Goal: Information Seeking & Learning: Check status

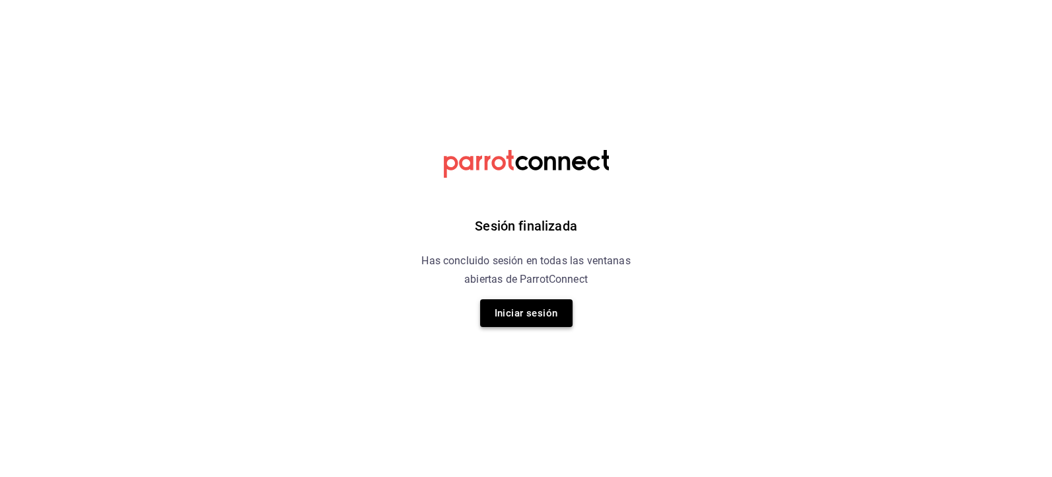
click at [546, 316] on button "Iniciar sesión" at bounding box center [526, 313] width 92 height 28
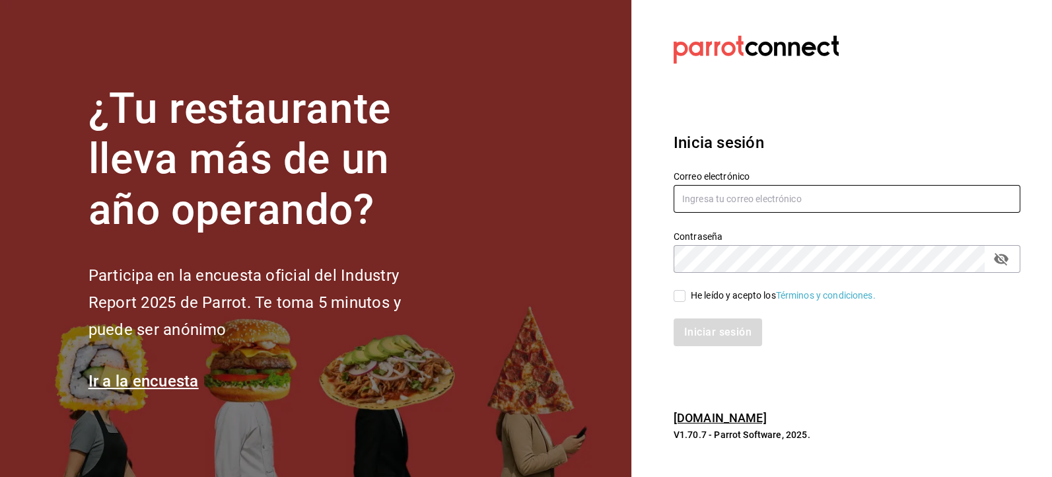
click at [715, 192] on input "text" at bounding box center [847, 199] width 347 height 28
type input "jbazan2908@hotmail.com"
click at [682, 295] on input "He leído y acepto los Términos y condiciones." at bounding box center [680, 296] width 12 height 12
checkbox input "true"
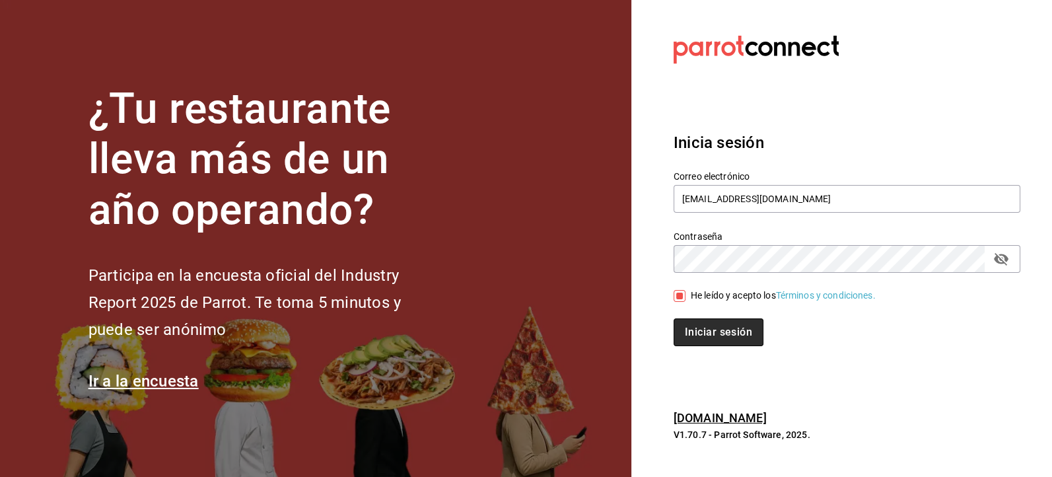
click at [697, 336] on button "Iniciar sesión" at bounding box center [719, 332] width 90 height 28
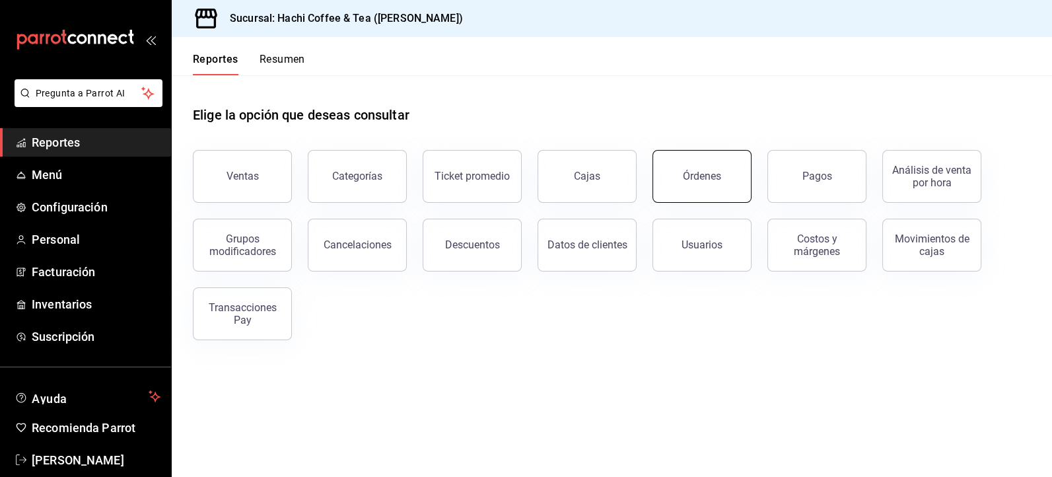
click at [683, 198] on button "Órdenes" at bounding box center [702, 176] width 99 height 53
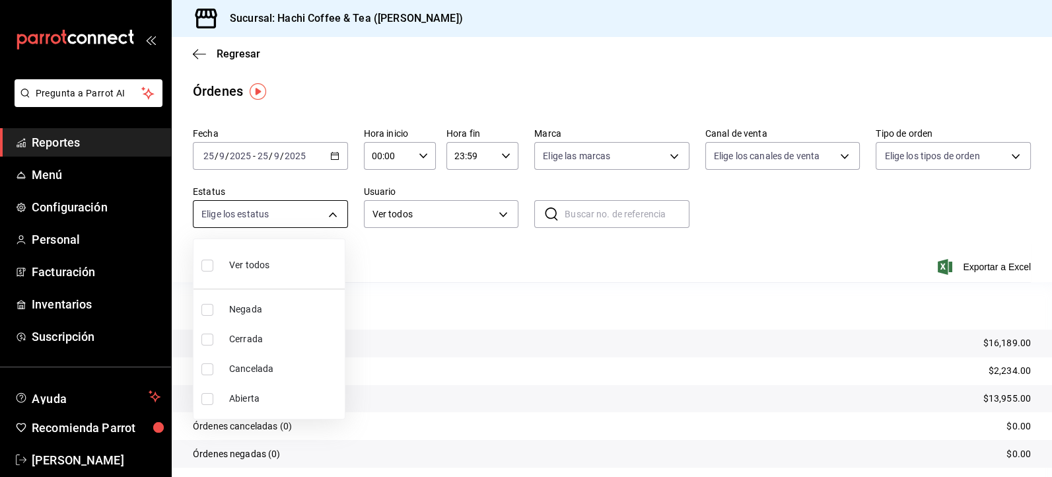
click at [331, 217] on body "Pregunta a Parrot AI Reportes Menú Configuración Personal Facturación Inventari…" at bounding box center [526, 238] width 1052 height 477
click at [260, 365] on span "Cancelada" at bounding box center [284, 369] width 110 height 14
type input "CANCELED"
checkbox input "true"
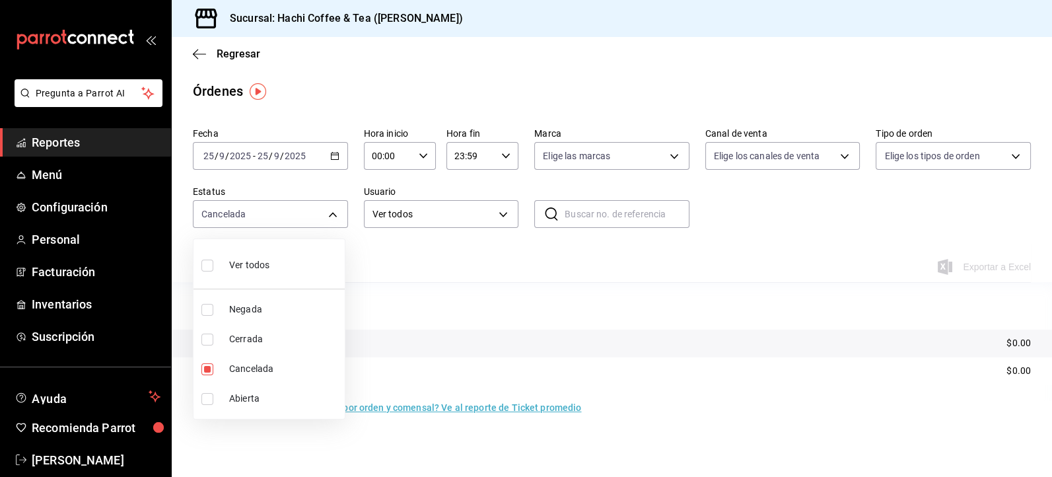
click at [425, 301] on div at bounding box center [526, 238] width 1052 height 477
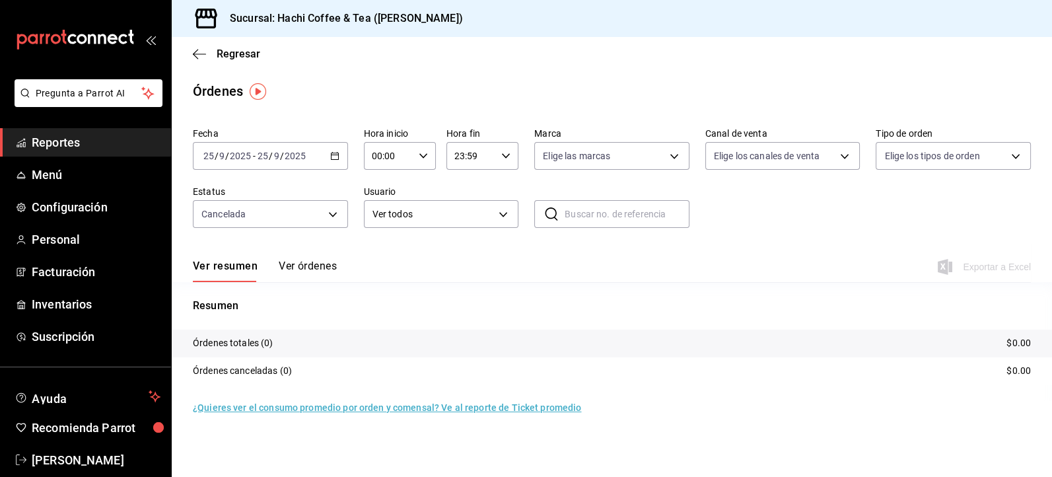
click at [311, 266] on button "Ver órdenes" at bounding box center [308, 271] width 58 height 22
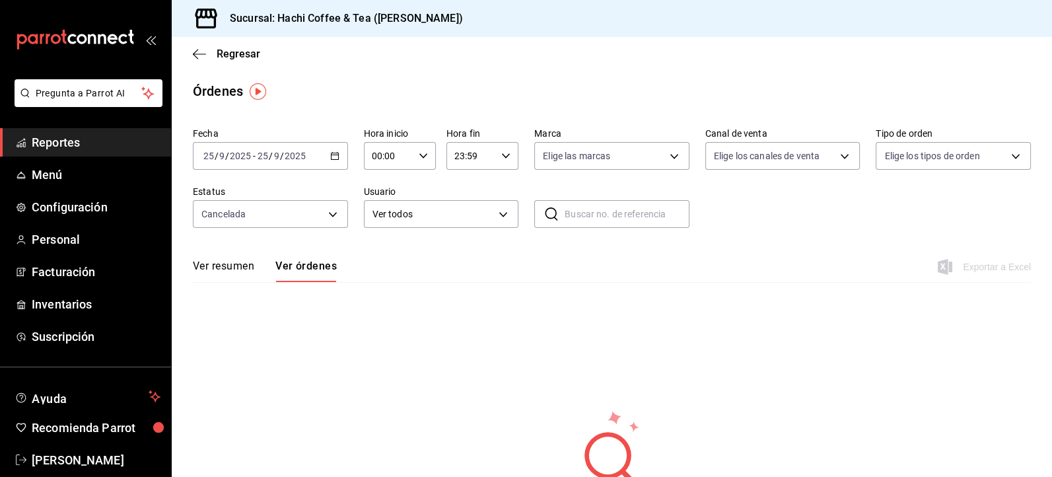
click at [228, 266] on button "Ver resumen" at bounding box center [223, 271] width 61 height 22
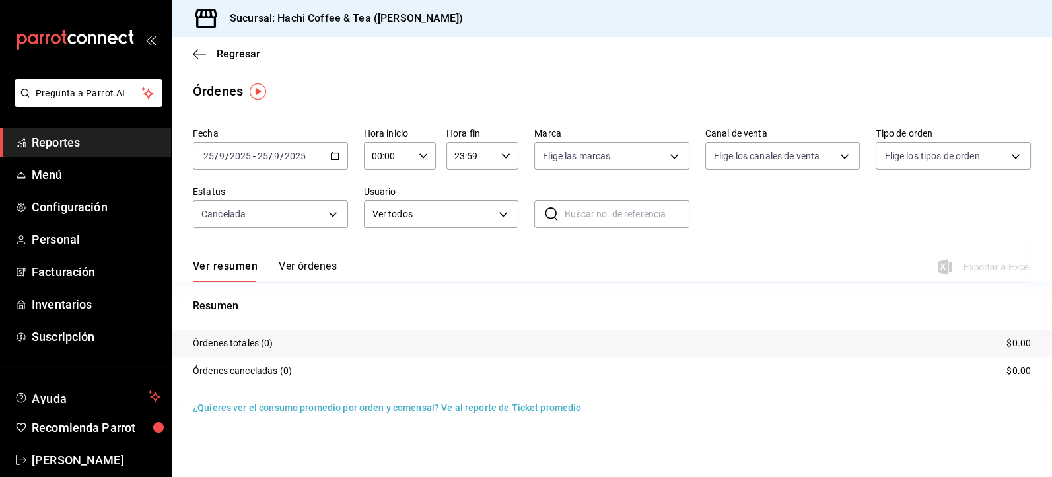
click at [136, 150] on span "Reportes" at bounding box center [96, 142] width 129 height 18
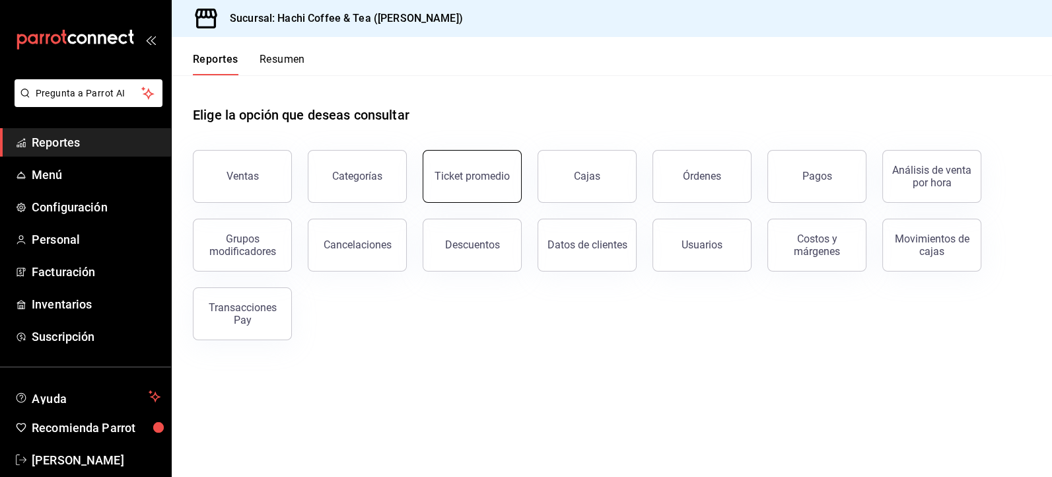
click at [479, 191] on button "Ticket promedio" at bounding box center [472, 176] width 99 height 53
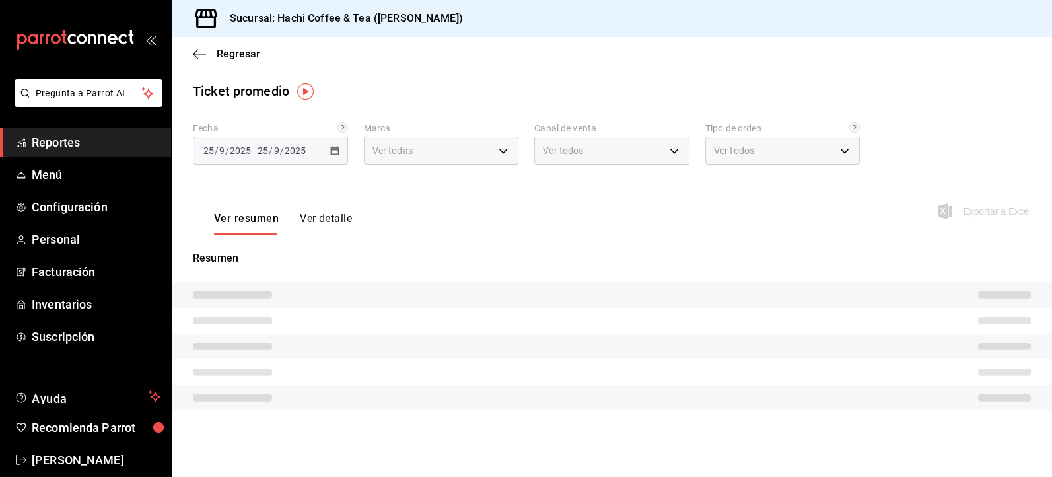
type input "905d9964-d07e-4f00-ab25-2eb4350eb89d"
type input "PARROT,UBER_EATS,RAPPI,DIDI_FOOD,ONLINE"
type input "121a818f-26f5-4e01-a159-b118fddea2ba,7604668c-d2d5-404a-9e3a-fe4771c76e96,6b366…"
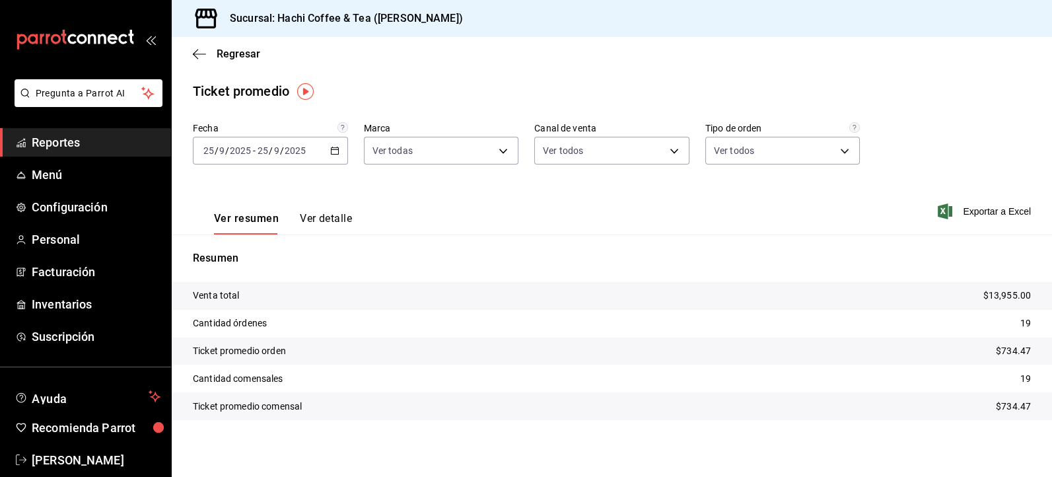
click at [334, 214] on button "Ver detalle" at bounding box center [326, 223] width 52 height 22
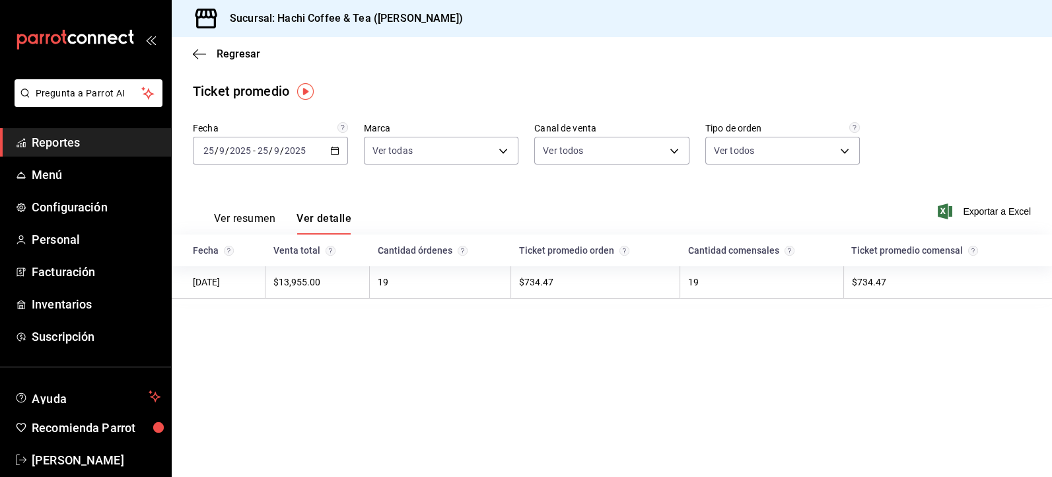
click at [92, 152] on link "Reportes" at bounding box center [85, 142] width 171 height 28
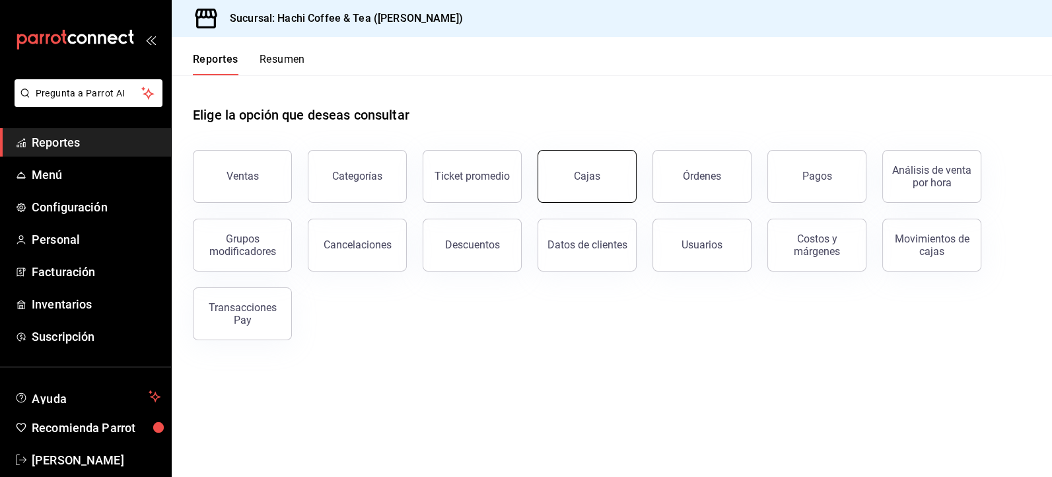
click at [604, 187] on link "Cajas" at bounding box center [587, 176] width 99 height 53
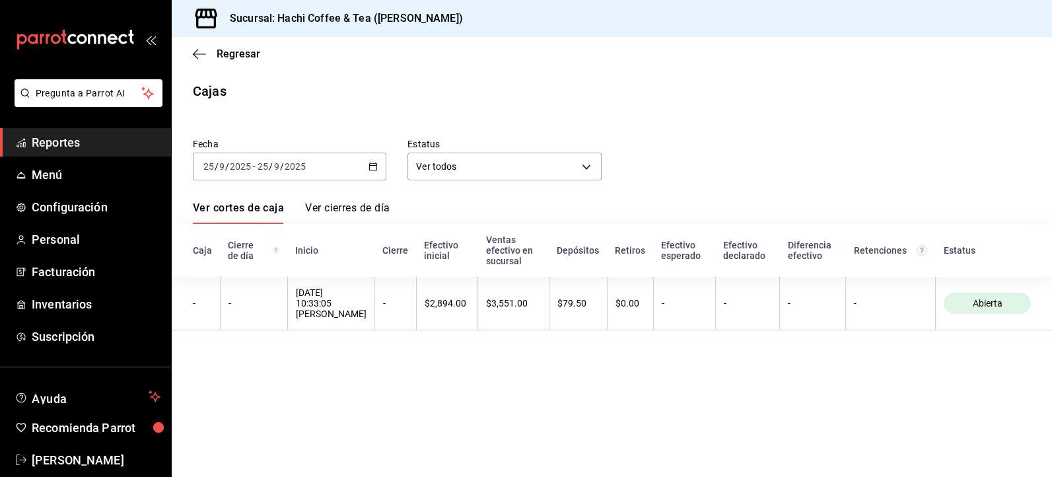
click at [60, 142] on span "Reportes" at bounding box center [96, 142] width 129 height 18
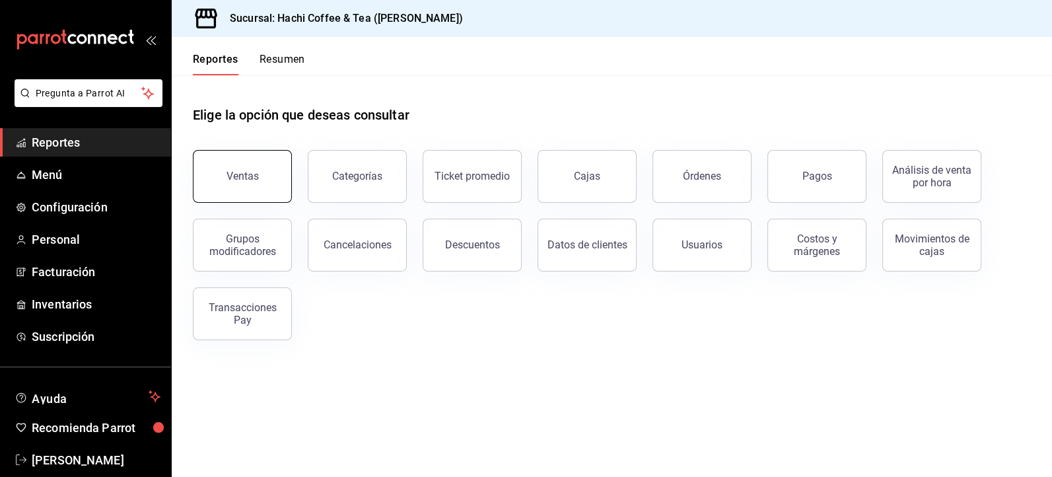
click at [253, 193] on button "Ventas" at bounding box center [242, 176] width 99 height 53
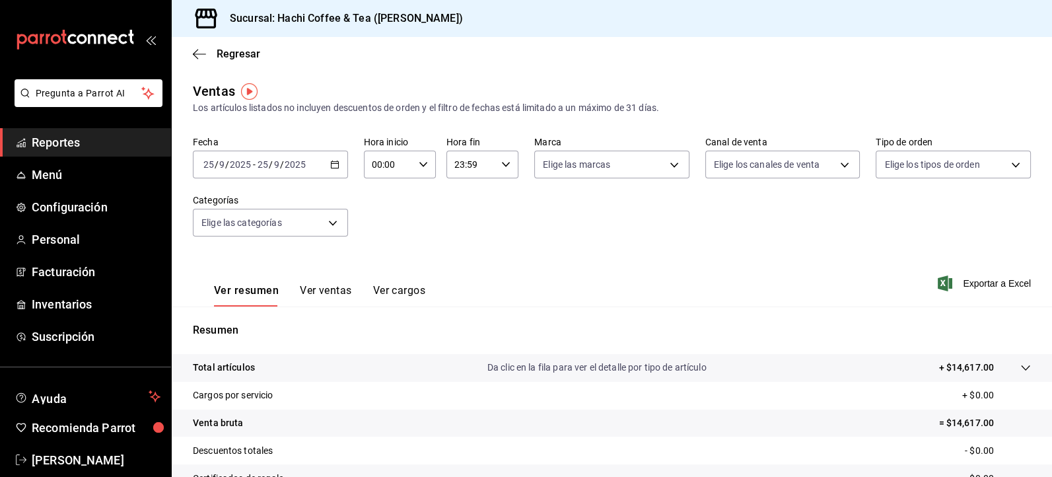
click at [115, 143] on span "Reportes" at bounding box center [96, 142] width 129 height 18
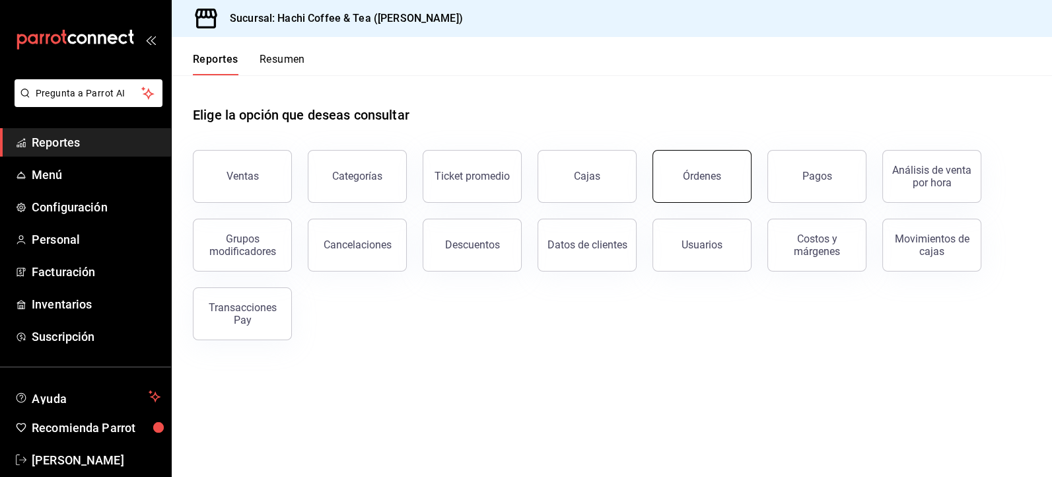
click at [688, 182] on button "Órdenes" at bounding box center [702, 176] width 99 height 53
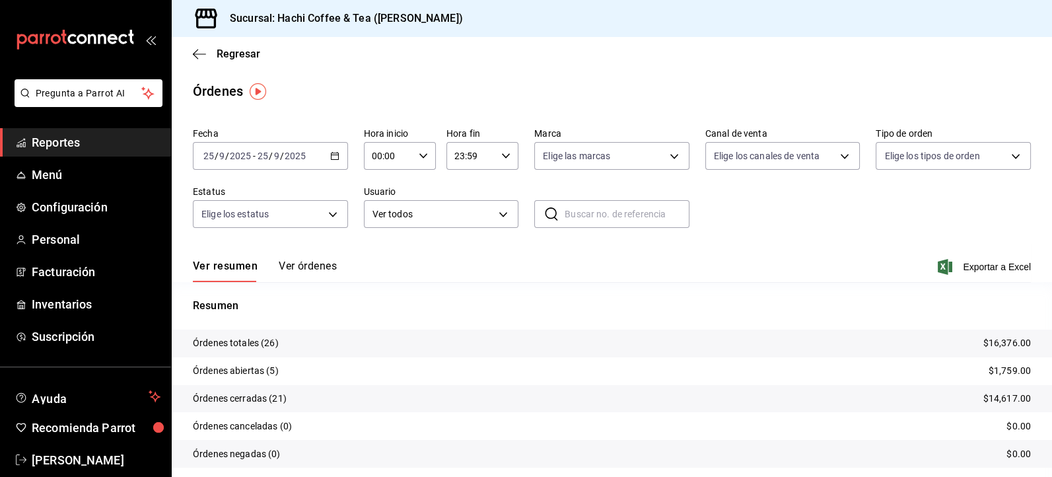
click at [299, 266] on button "Ver órdenes" at bounding box center [308, 271] width 58 height 22
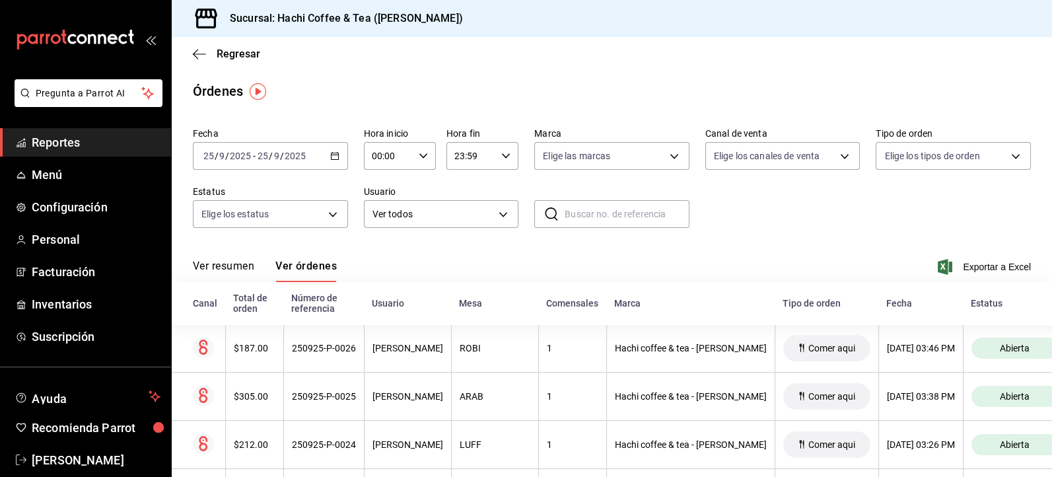
click at [109, 143] on span "Reportes" at bounding box center [96, 142] width 129 height 18
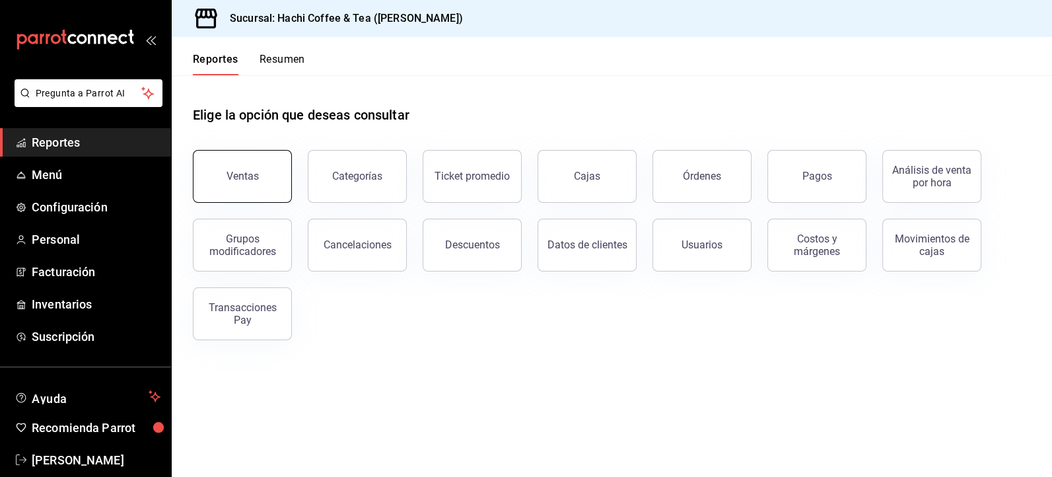
click at [252, 192] on button "Ventas" at bounding box center [242, 176] width 99 height 53
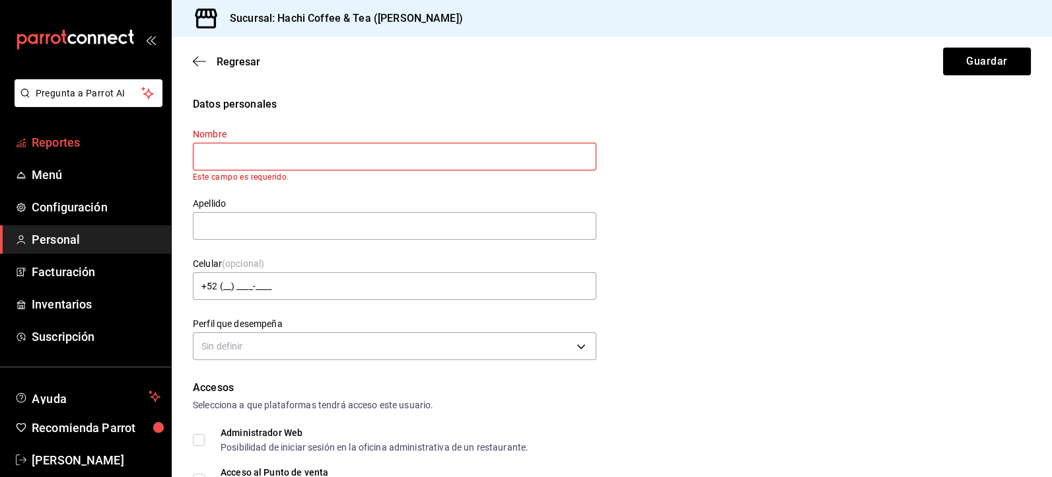
click at [75, 140] on span "Reportes" at bounding box center [96, 142] width 129 height 18
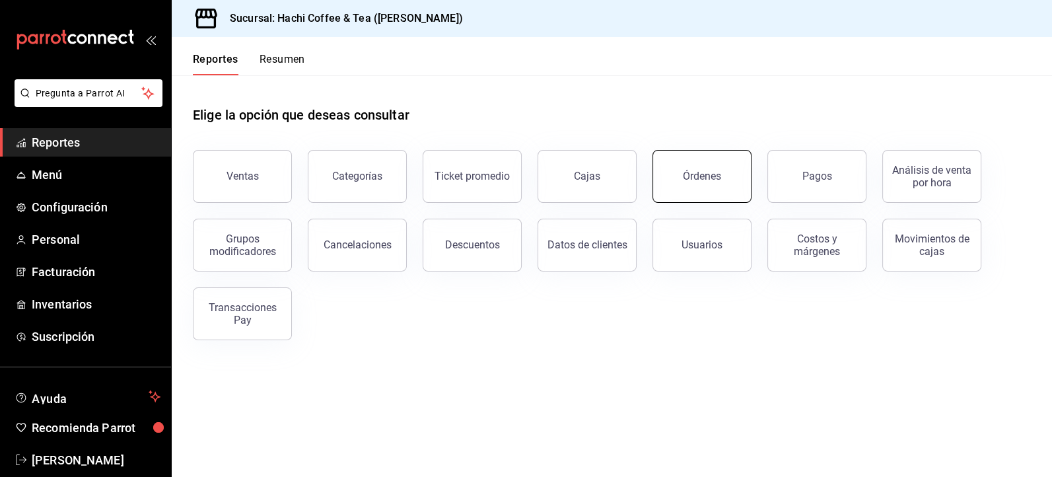
click at [703, 175] on div "Órdenes" at bounding box center [702, 176] width 38 height 13
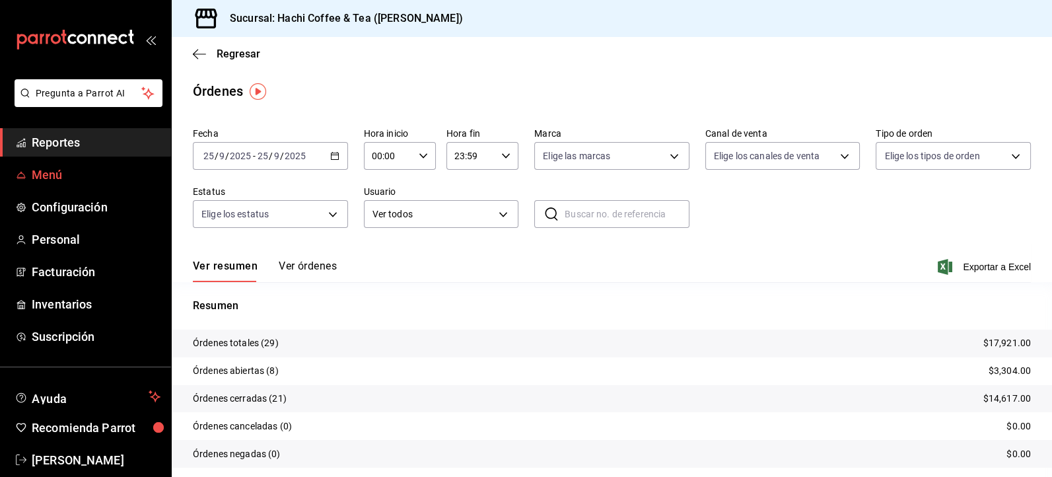
click at [47, 169] on span "Menú" at bounding box center [96, 175] width 129 height 18
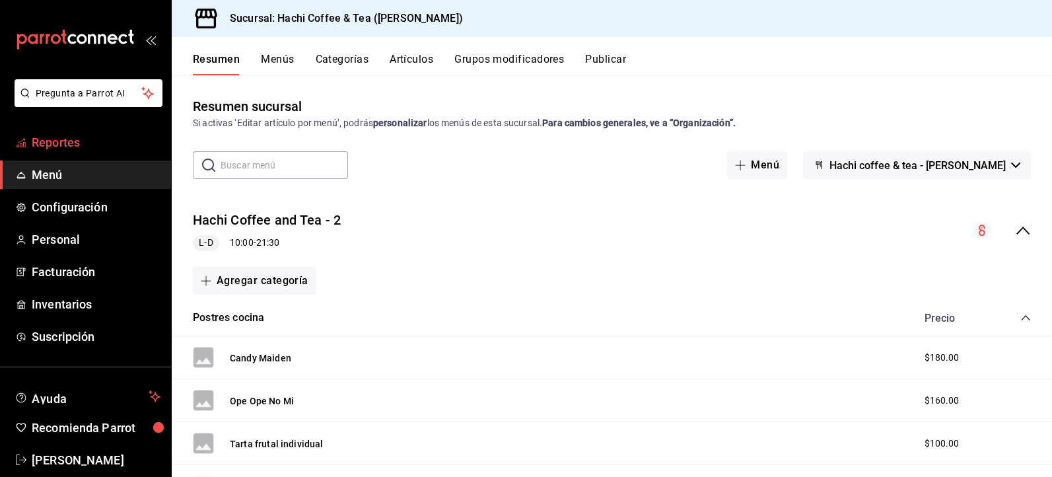
click at [65, 141] on span "Reportes" at bounding box center [96, 142] width 129 height 18
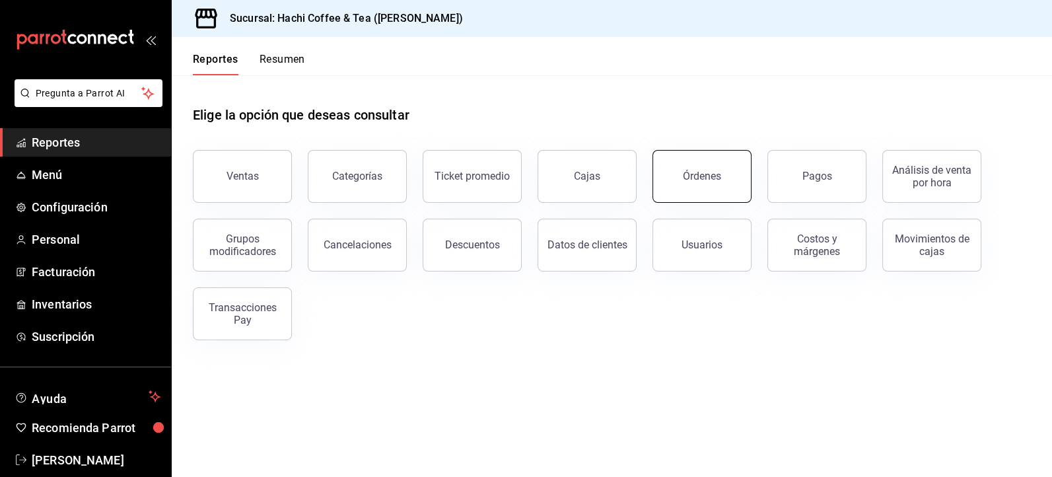
click at [685, 182] on button "Órdenes" at bounding box center [702, 176] width 99 height 53
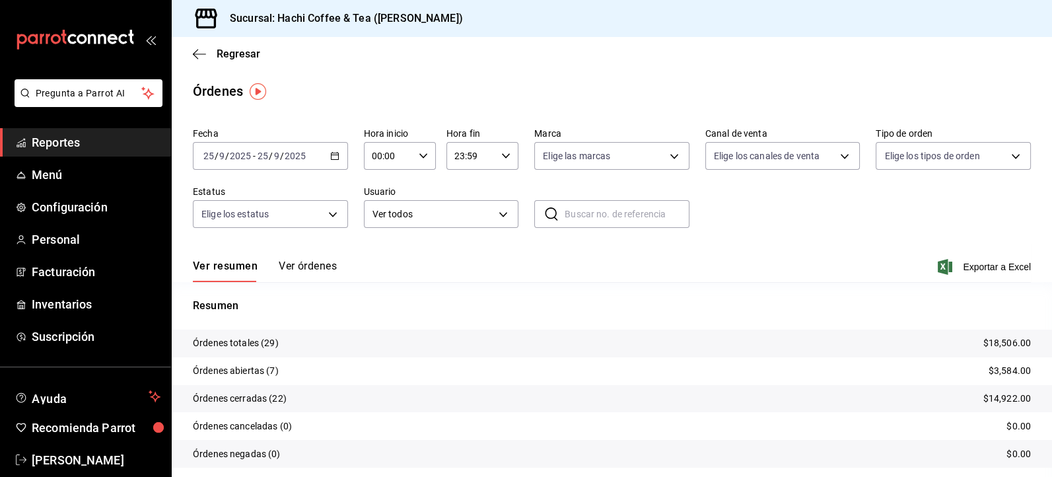
click at [59, 143] on span "Reportes" at bounding box center [96, 142] width 129 height 18
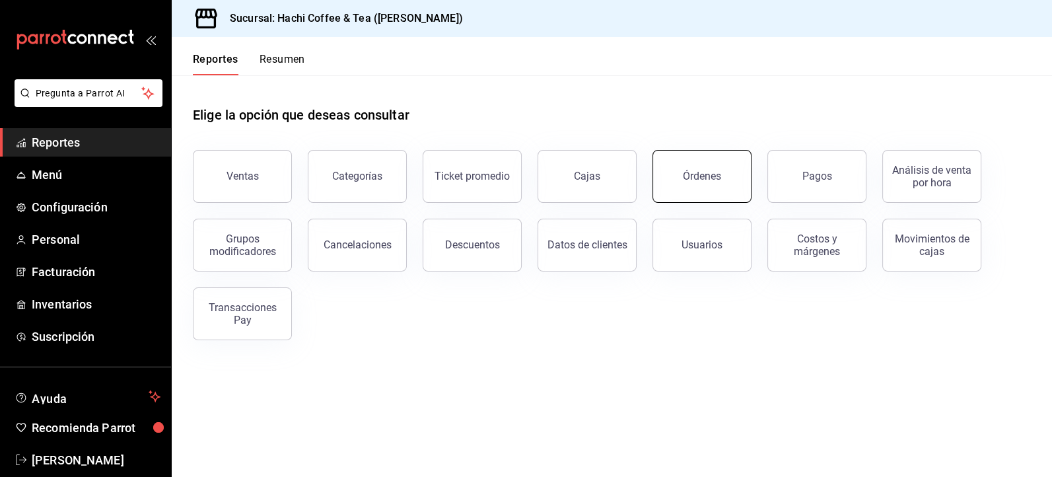
click at [700, 180] on div "Órdenes" at bounding box center [702, 176] width 38 height 13
